Goal: Navigation & Orientation: Find specific page/section

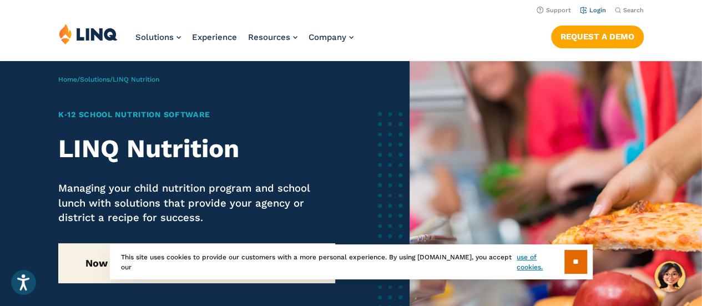
click at [590, 8] on link "Login" at bounding box center [593, 10] width 26 height 7
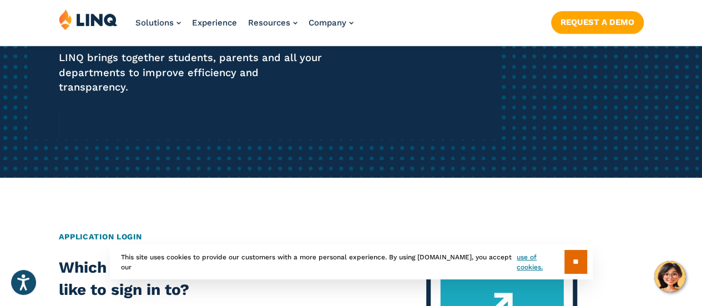
scroll to position [274, 0]
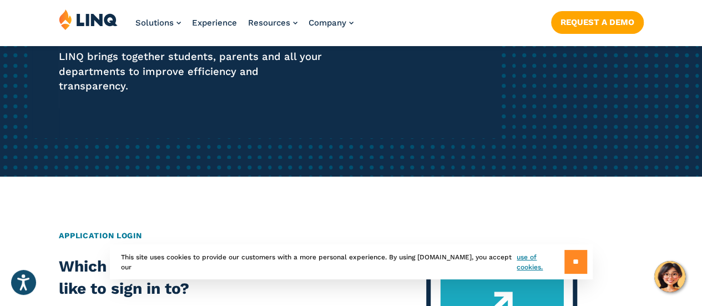
click at [570, 264] on input "**" at bounding box center [575, 262] width 23 height 24
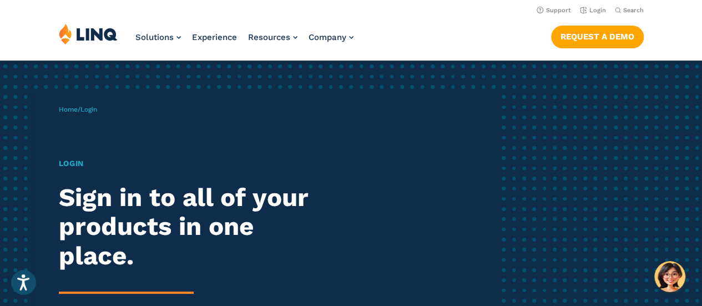
scroll to position [0, 0]
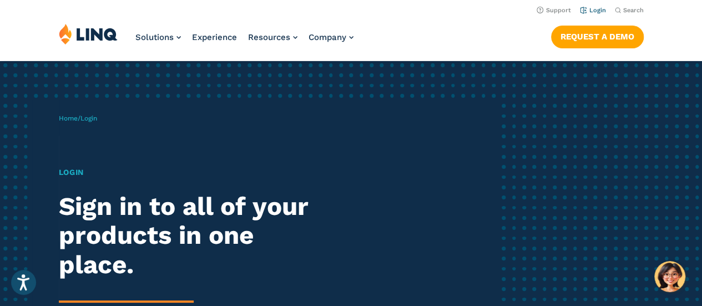
click at [595, 10] on link "Login" at bounding box center [593, 10] width 26 height 7
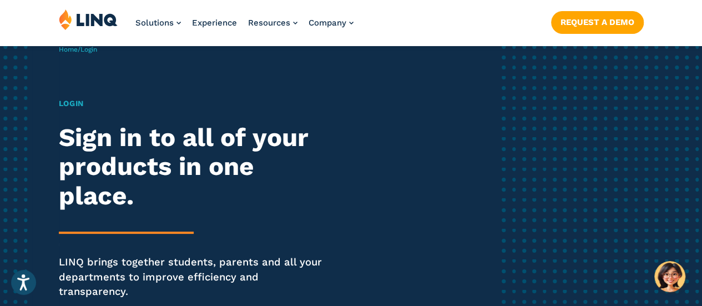
scroll to position [88, 0]
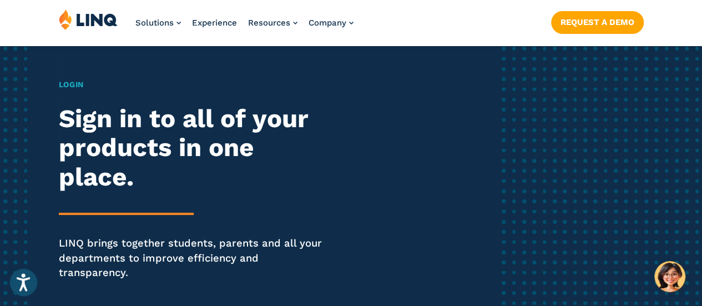
click at [28, 282] on icon "Open accessiBe: accessibility options, statement and help" at bounding box center [23, 282] width 13 height 18
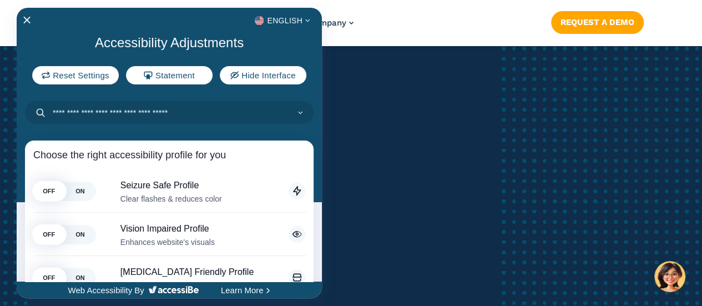
click at [416, 170] on div at bounding box center [351, 153] width 702 height 306
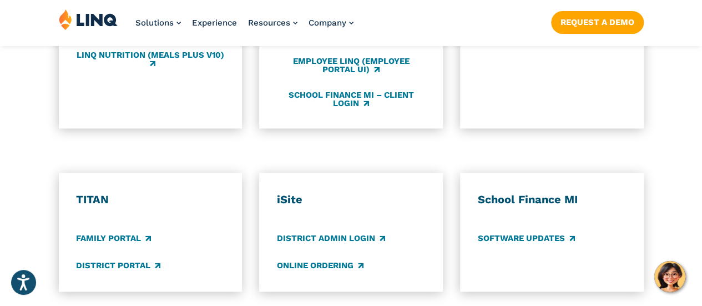
scroll to position [757, 0]
click at [117, 231] on link "Family Portal" at bounding box center [113, 237] width 75 height 12
